Goal: Information Seeking & Learning: Understand process/instructions

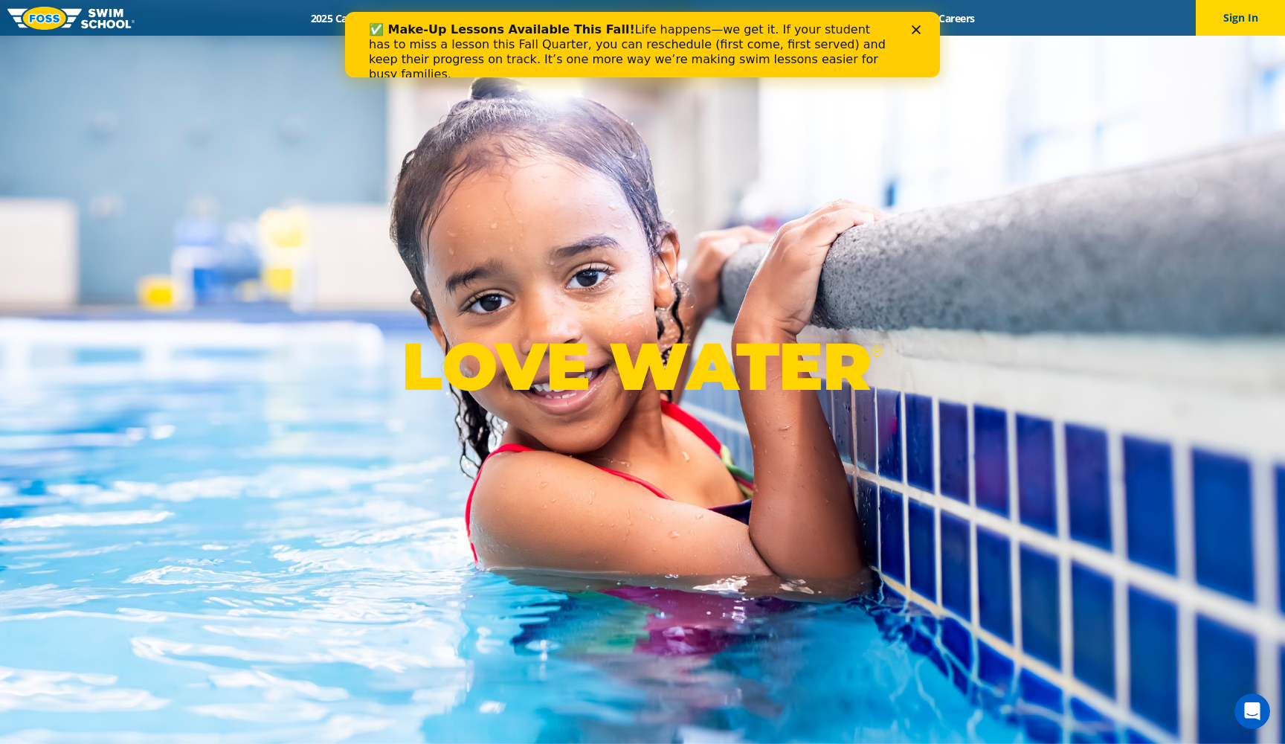
click at [919, 32] on polygon "Close" at bounding box center [916, 29] width 9 height 9
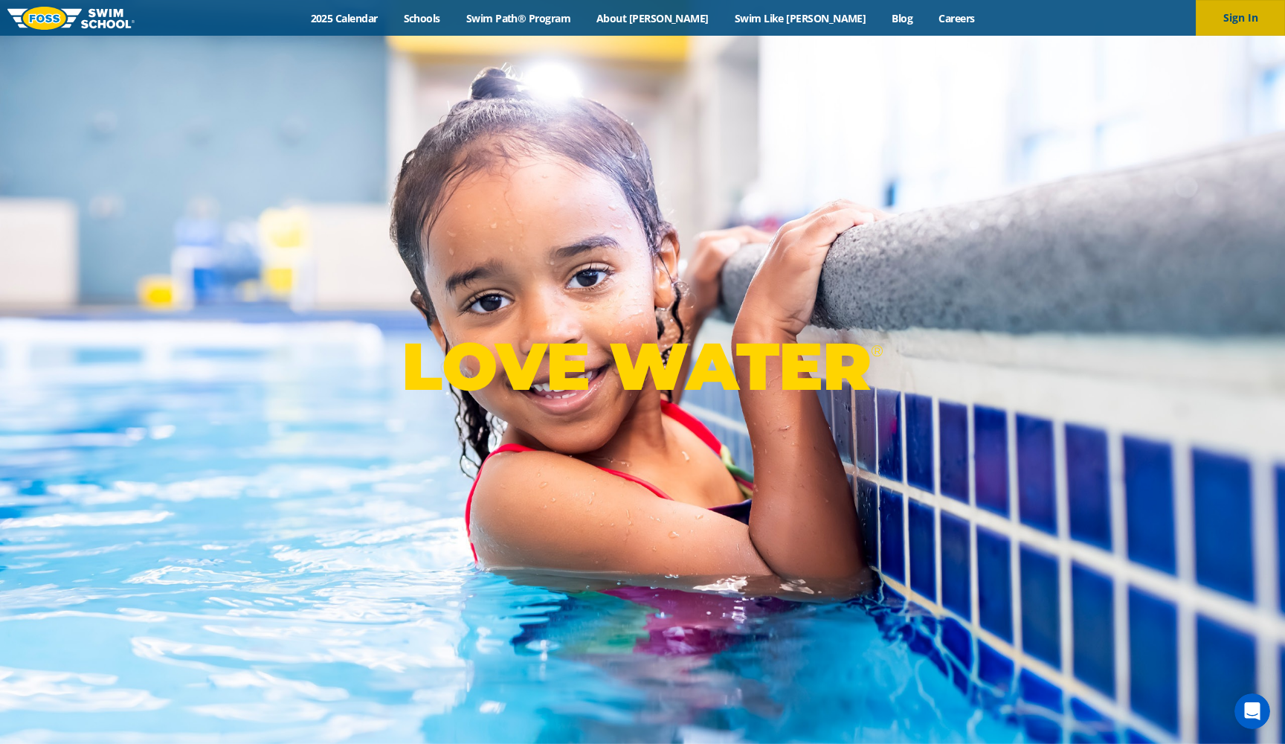
click at [1241, 20] on button "Sign In" at bounding box center [1240, 18] width 89 height 36
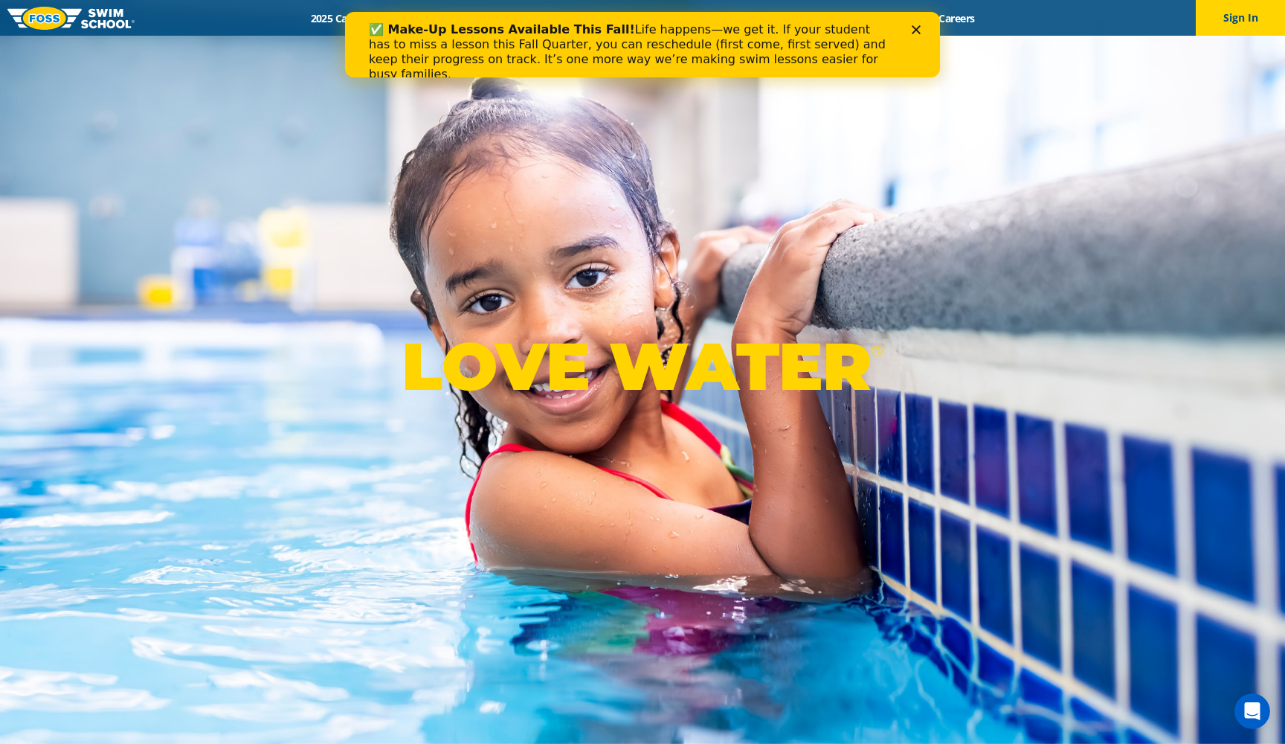
click at [921, 26] on div "Close" at bounding box center [919, 29] width 15 height 9
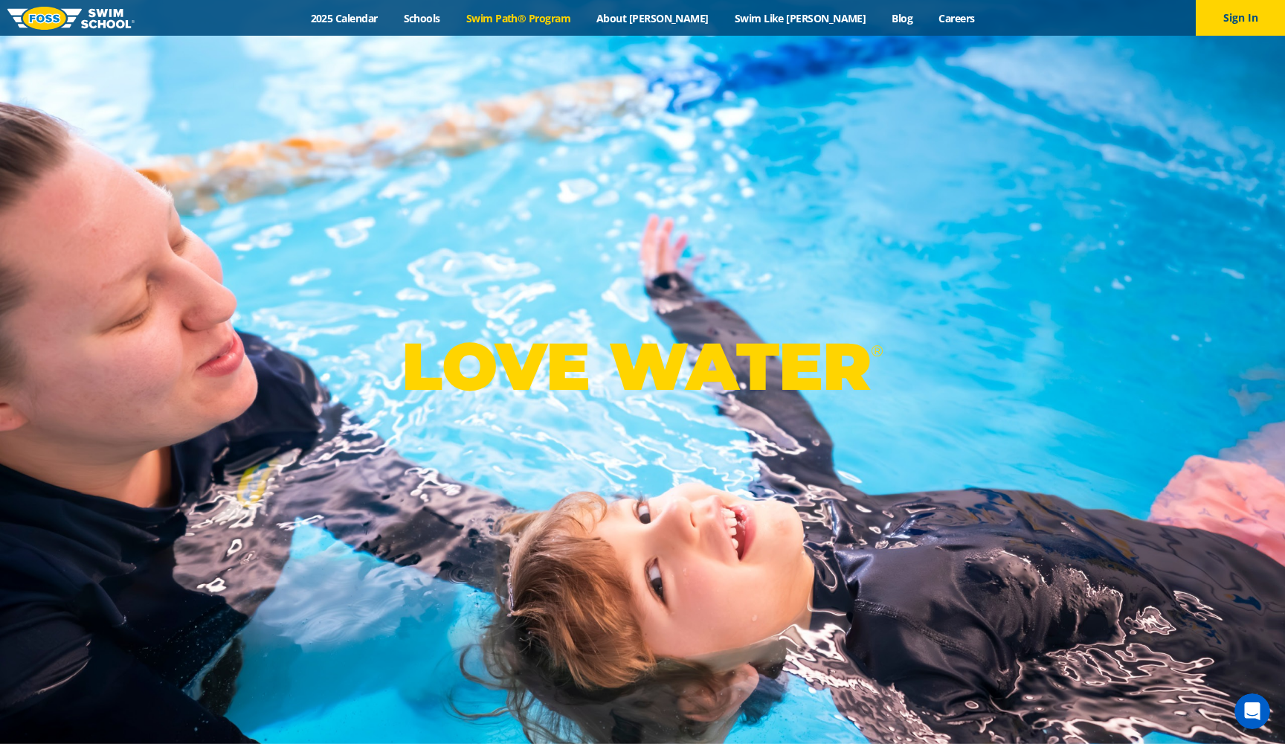
click at [573, 25] on link "Swim Path® Program" at bounding box center [518, 18] width 130 height 14
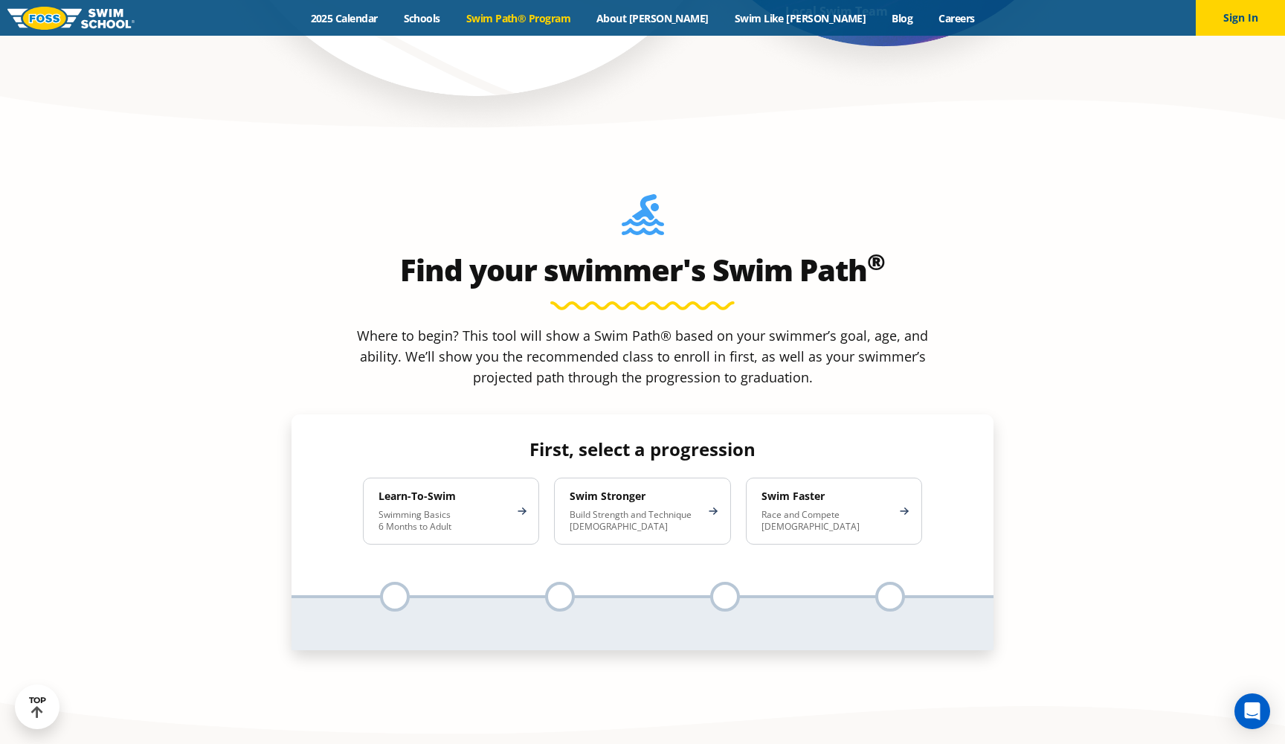
scroll to position [1331, 0]
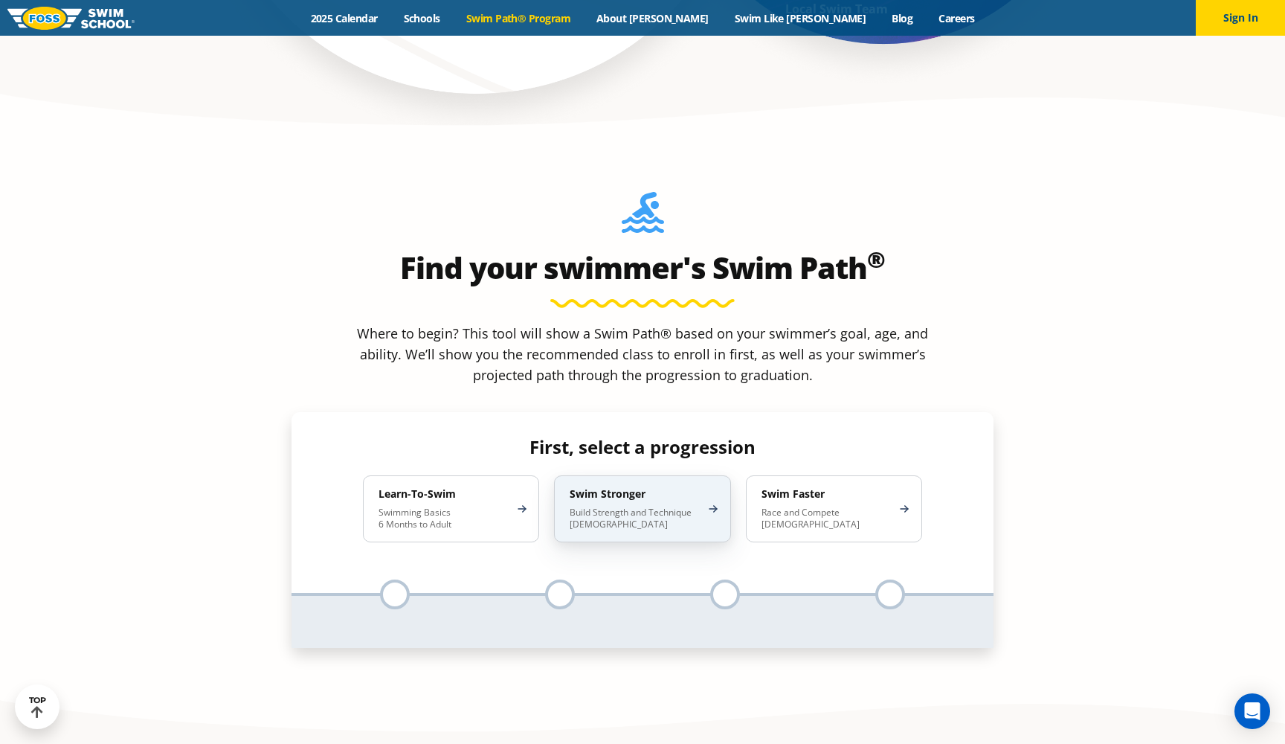
click at [645, 506] on p "Build Strength and Technique [DEMOGRAPHIC_DATA]" at bounding box center [635, 518] width 130 height 24
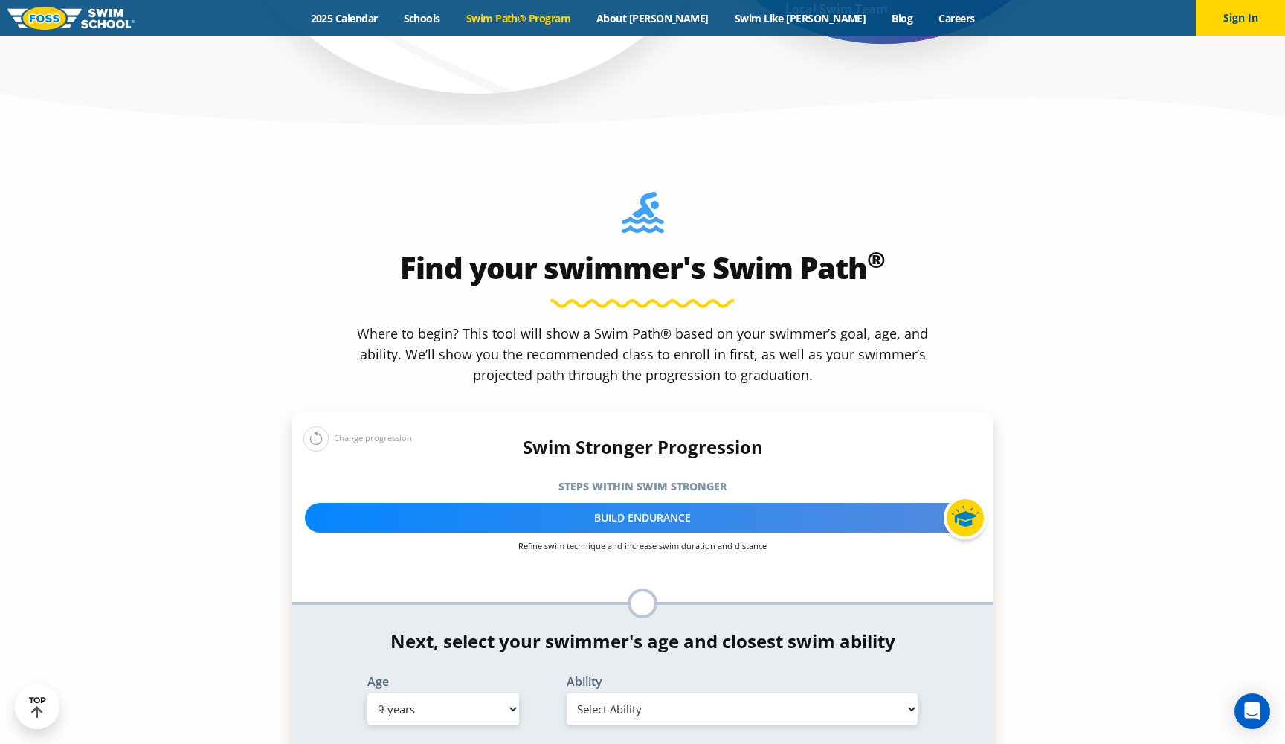
select select "10-years-"
click at [320, 426] on button at bounding box center [315, 438] width 25 height 25
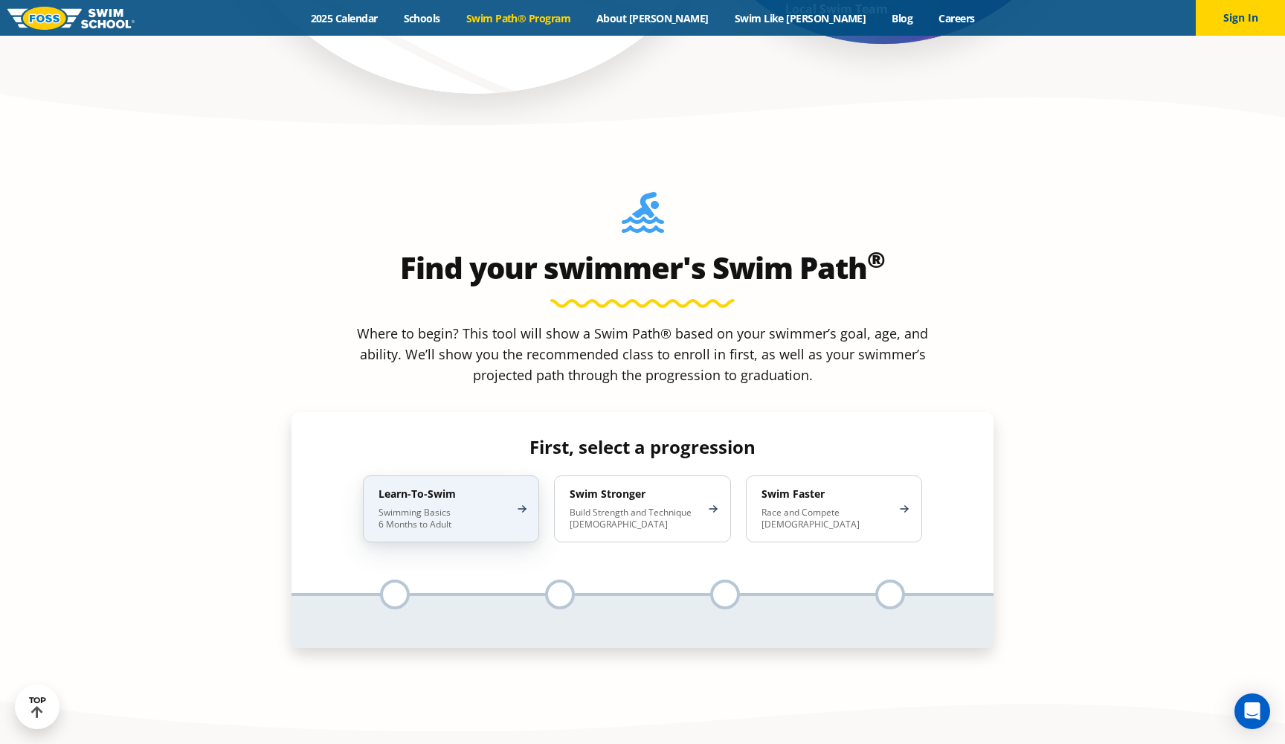
click at [440, 506] on p "Swimming Basics 6 Months to Adult" at bounding box center [444, 518] width 130 height 24
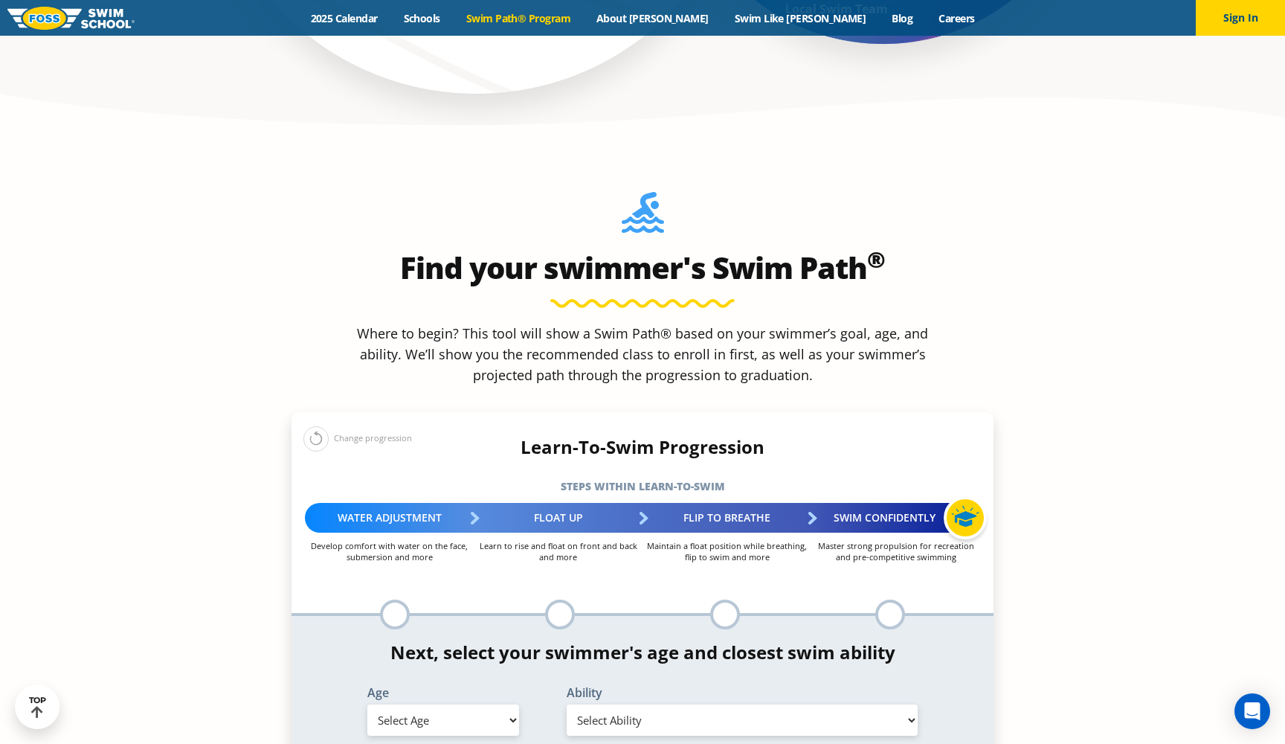
click at [887, 599] on div at bounding box center [890, 614] width 30 height 30
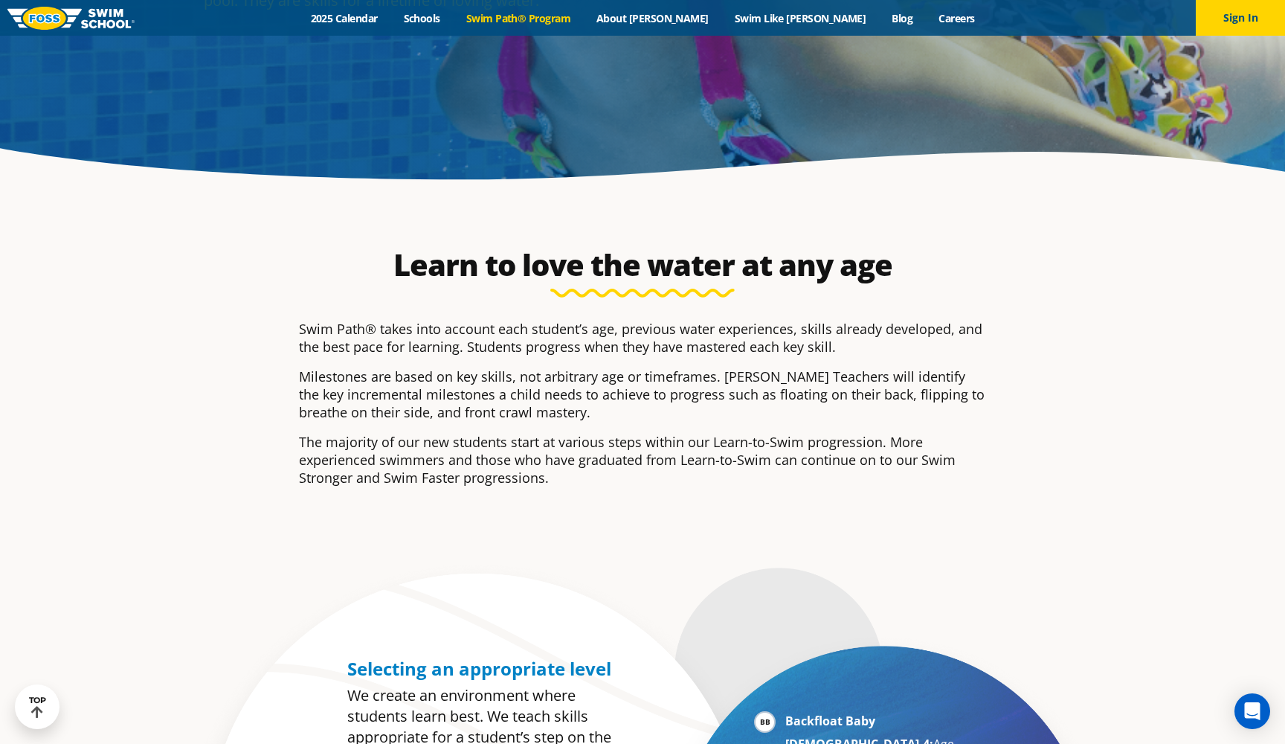
scroll to position [322, 0]
